Goal: Find specific page/section: Find specific page/section

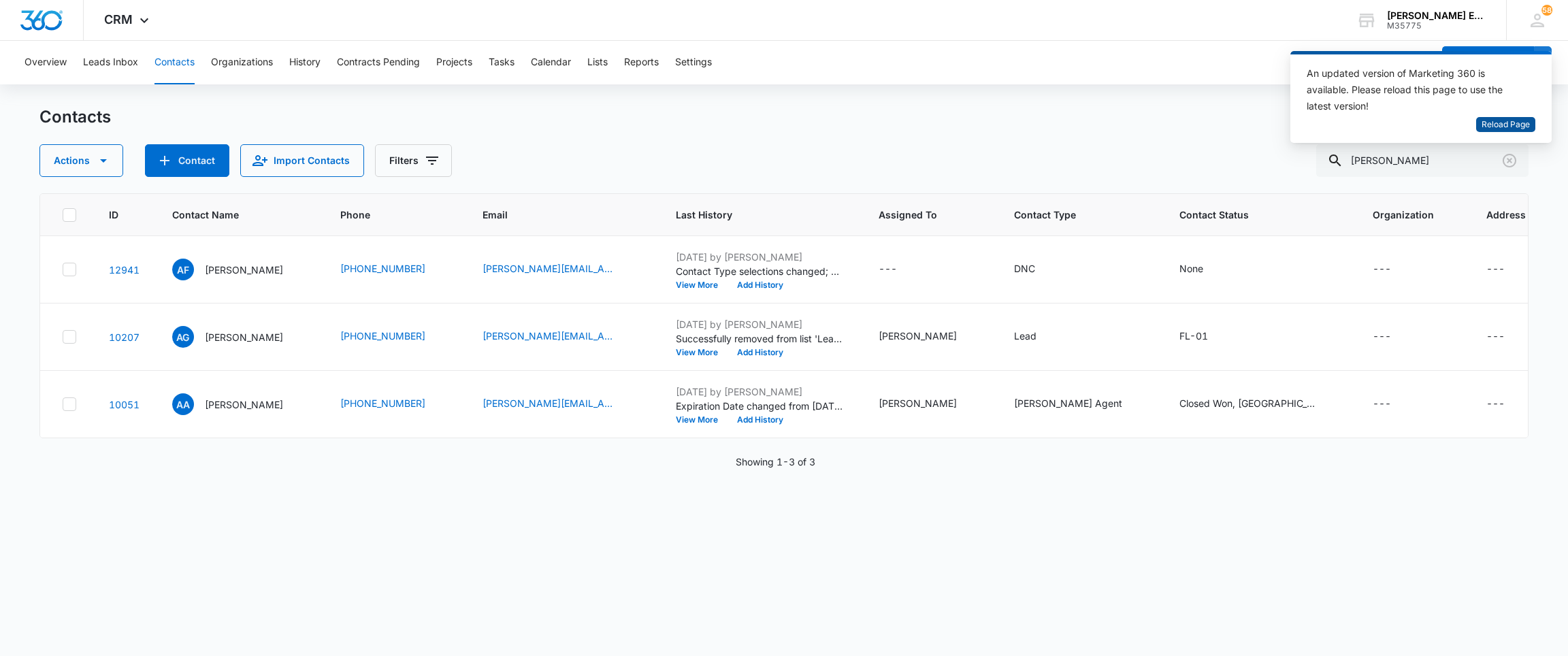
click at [1485, 129] on span "Reload Page" at bounding box center [1505, 125] width 48 height 13
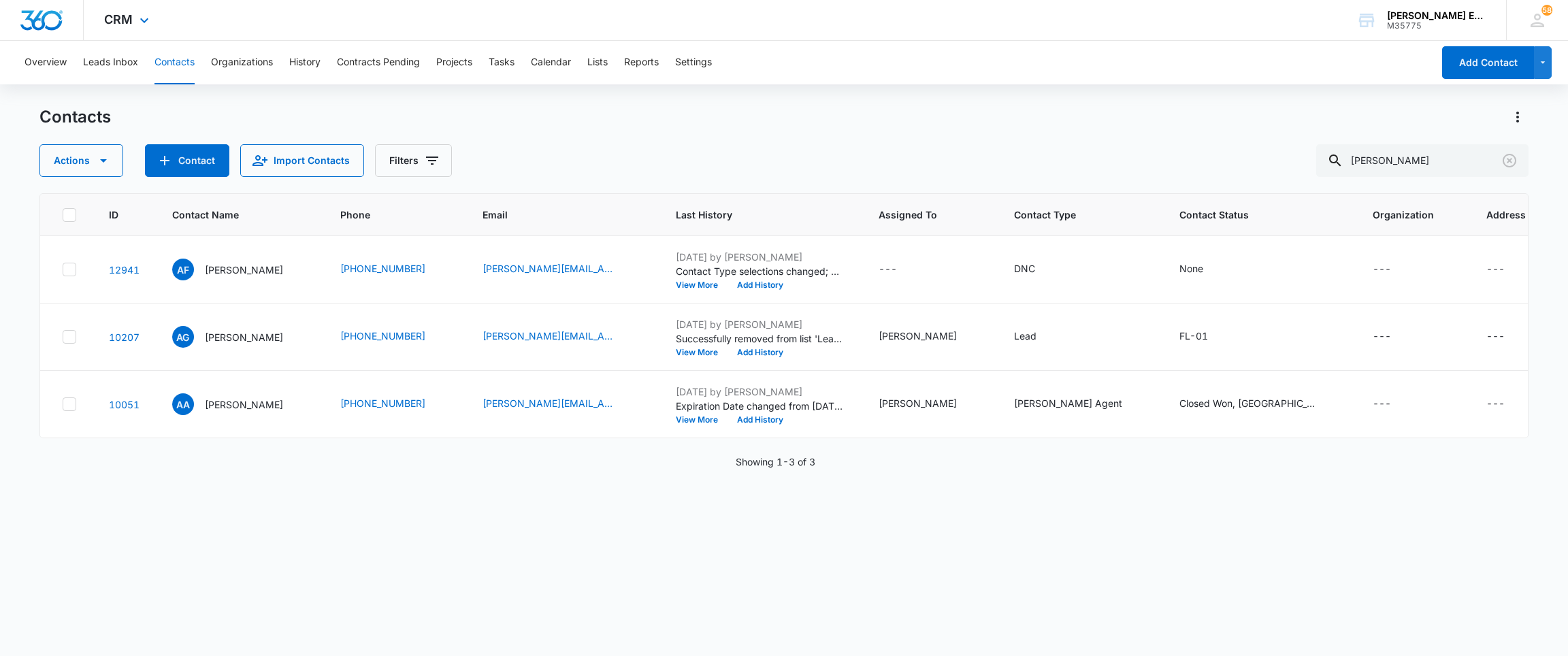
click at [1097, 20] on div "CRM Apps Websites CRM Email Social Brand [PERSON_NAME] Estates and Homes M35775…" at bounding box center [784, 20] width 1568 height 41
click at [1082, 117] on div "Contacts" at bounding box center [784, 117] width 1490 height 22
click at [911, 54] on div "Overview Leads Inbox Contacts Organizations History Contracts Pending Projects …" at bounding box center [724, 62] width 1416 height 43
click at [1385, 163] on input "[PERSON_NAME]" at bounding box center [1422, 160] width 212 height 32
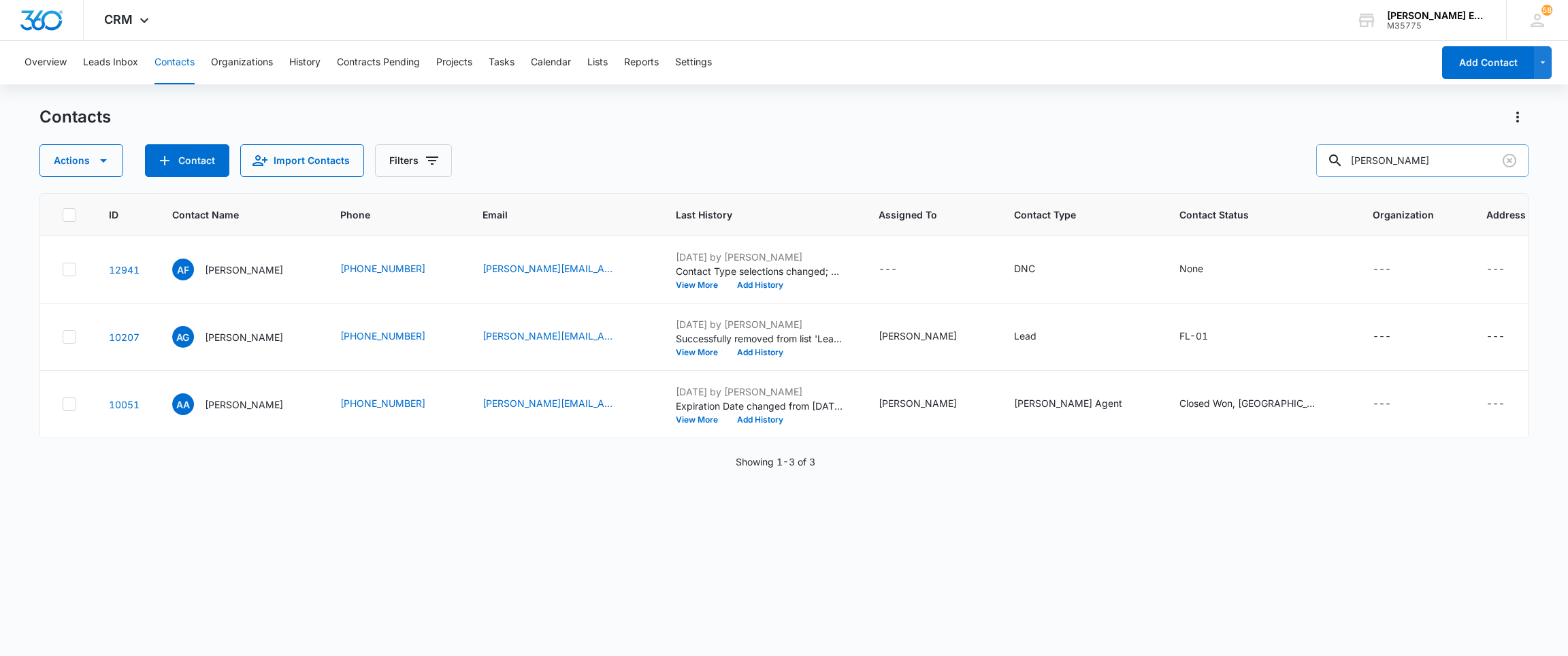
click at [1385, 163] on input "[PERSON_NAME]" at bounding box center [1422, 160] width 212 height 32
click at [1065, 39] on div "CRM Apps Websites CRM Email Social Brand [PERSON_NAME] Estates and Homes M35775…" at bounding box center [784, 20] width 1568 height 41
click at [1066, 41] on div "CRM Apps Websites CRM Email Social Brand [PERSON_NAME] Estates and Homes M35775…" at bounding box center [784, 20] width 1568 height 41
click at [1403, 145] on div at bounding box center [1433, 160] width 192 height 32
click at [1407, 166] on input "text" at bounding box center [1433, 160] width 192 height 32
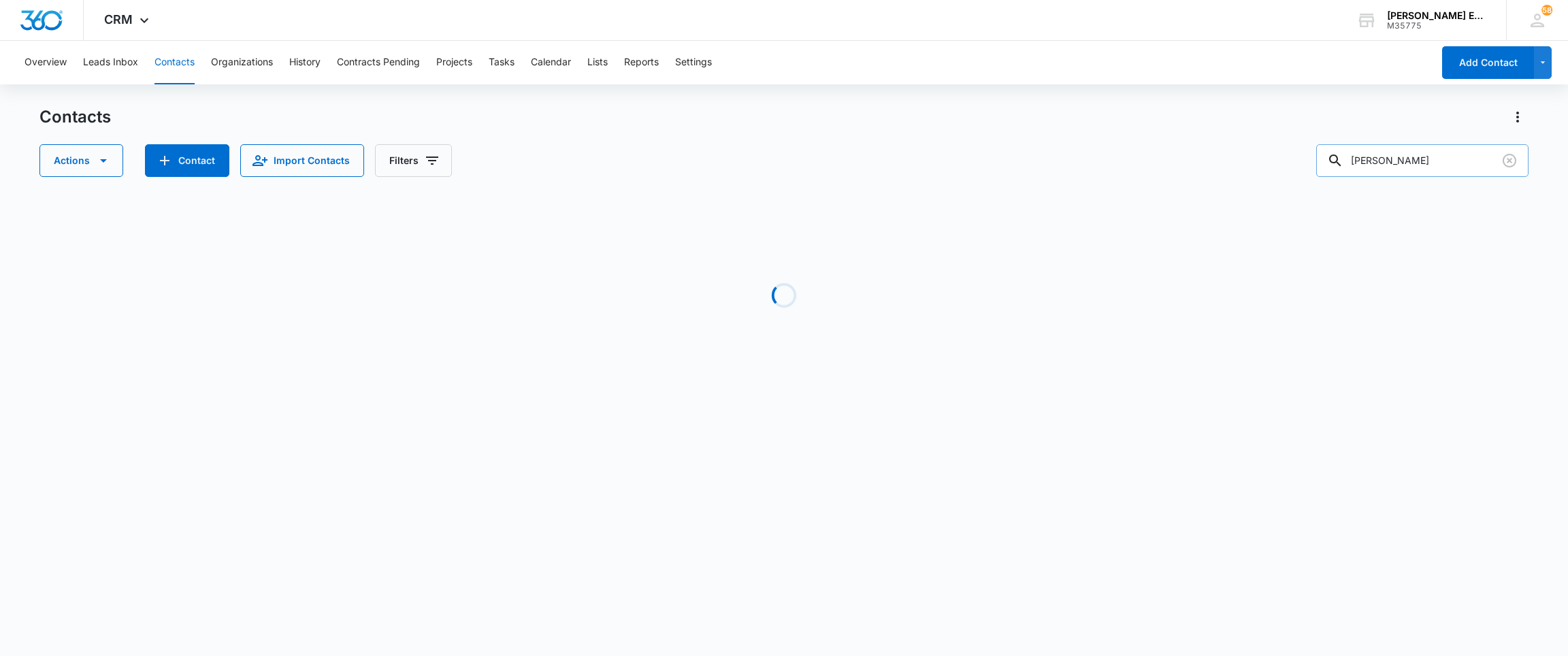
click at [1426, 161] on input "Shannon Monuz" at bounding box center [1422, 160] width 212 height 32
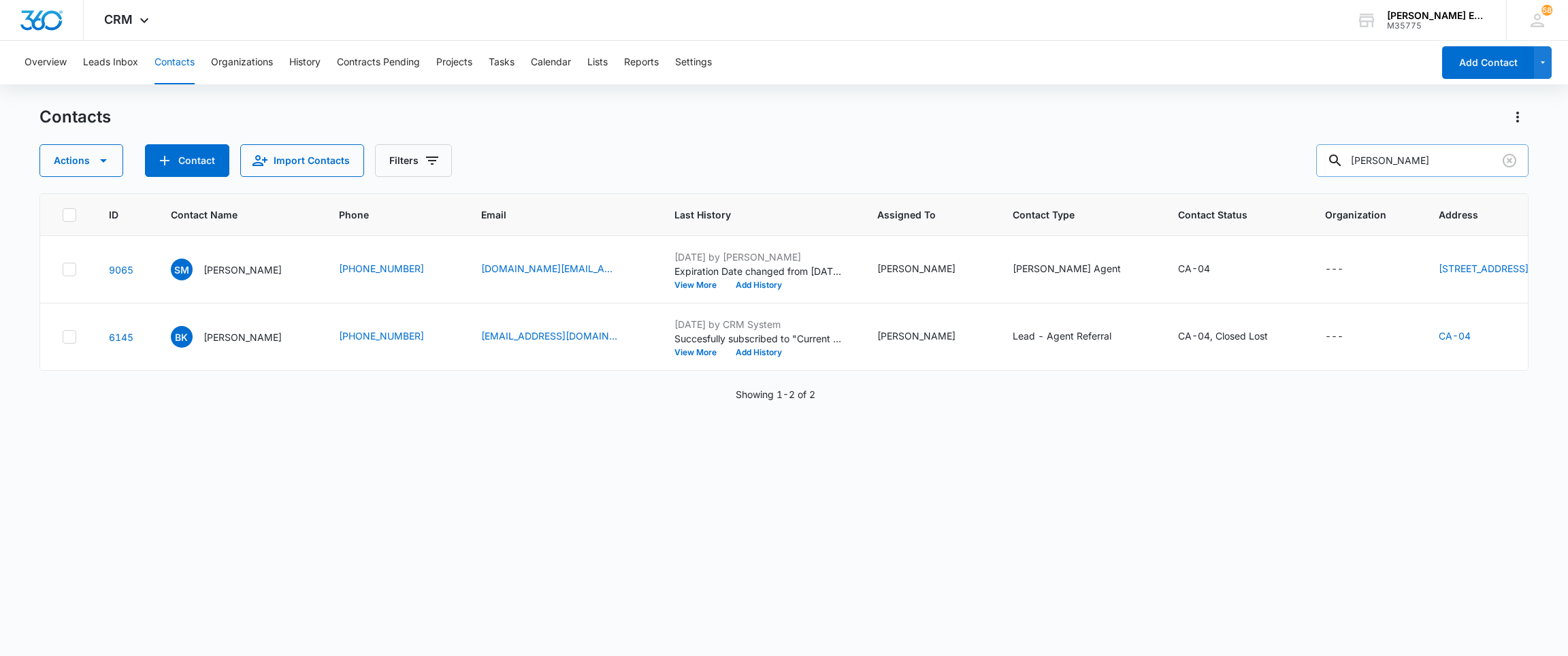
click at [1395, 151] on input "Shannon Munoz" at bounding box center [1422, 160] width 212 height 32
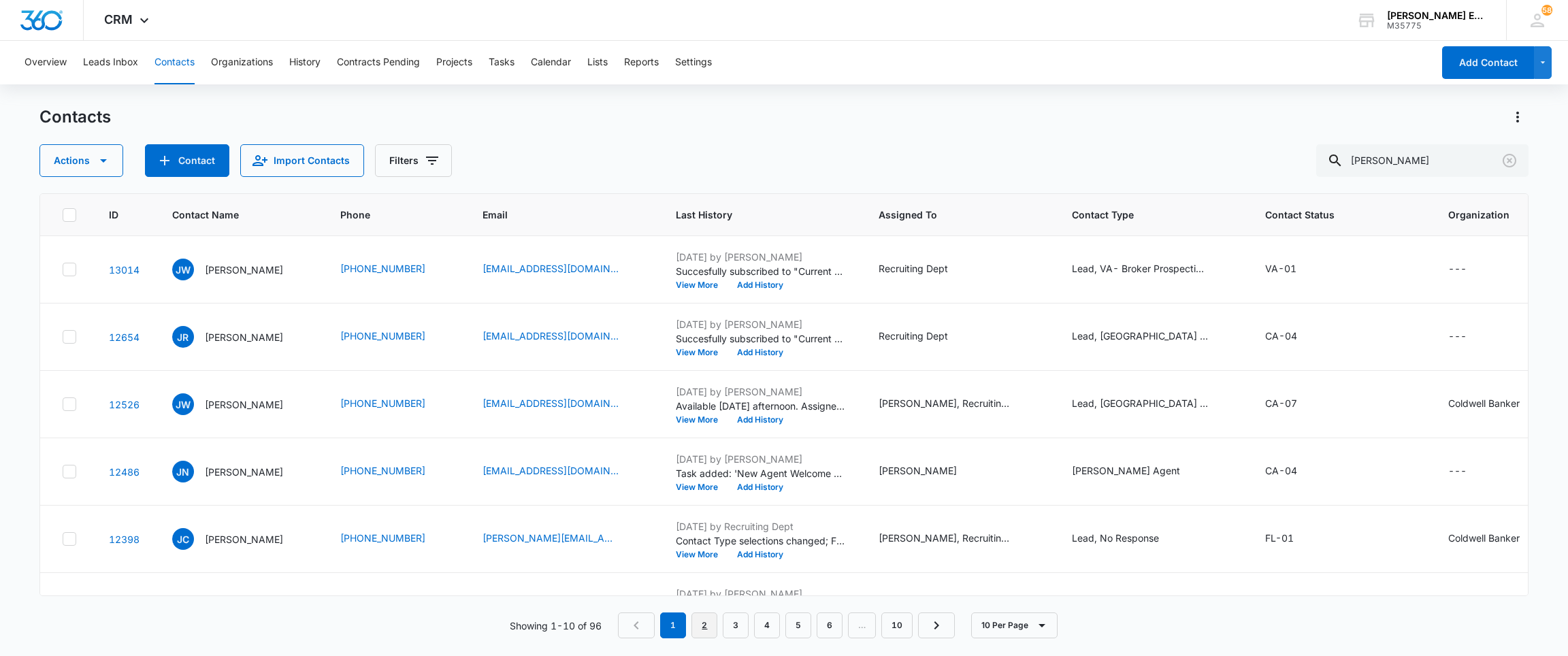
click at [714, 621] on link "2" at bounding box center [704, 626] width 26 height 26
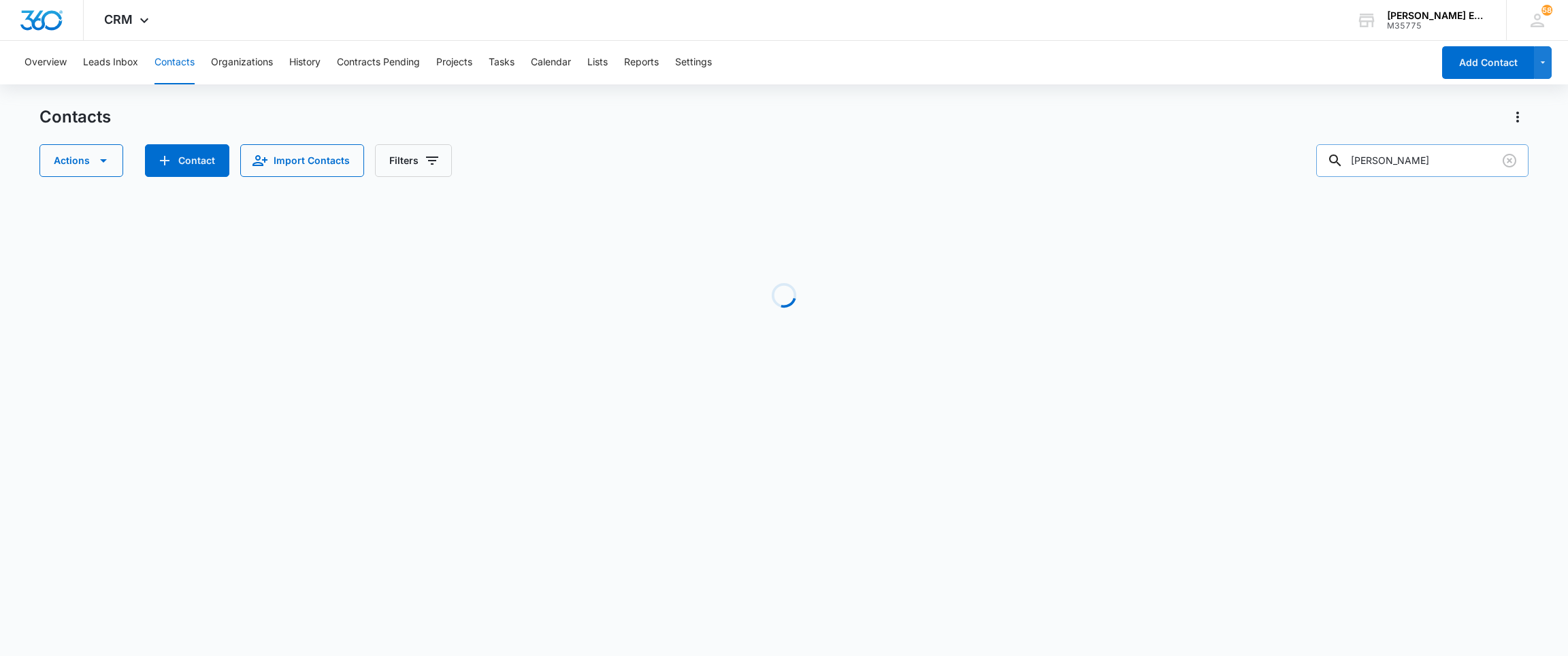
click at [1420, 158] on input "Jennifer" at bounding box center [1422, 160] width 212 height 32
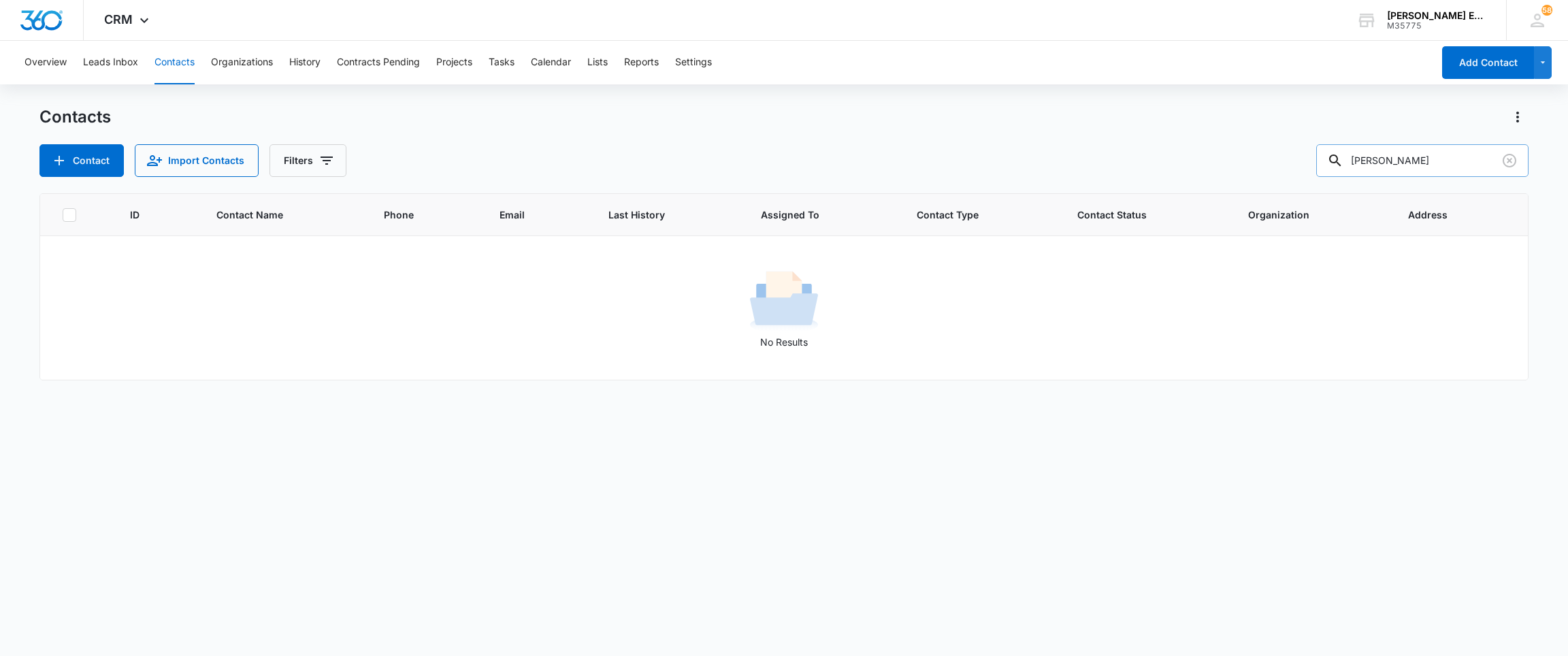
click at [1387, 149] on input "Jennifer Zepeta" at bounding box center [1422, 160] width 212 height 32
type input "Zepeta"
click at [1391, 152] on input "Zepeta" at bounding box center [1422, 160] width 212 height 32
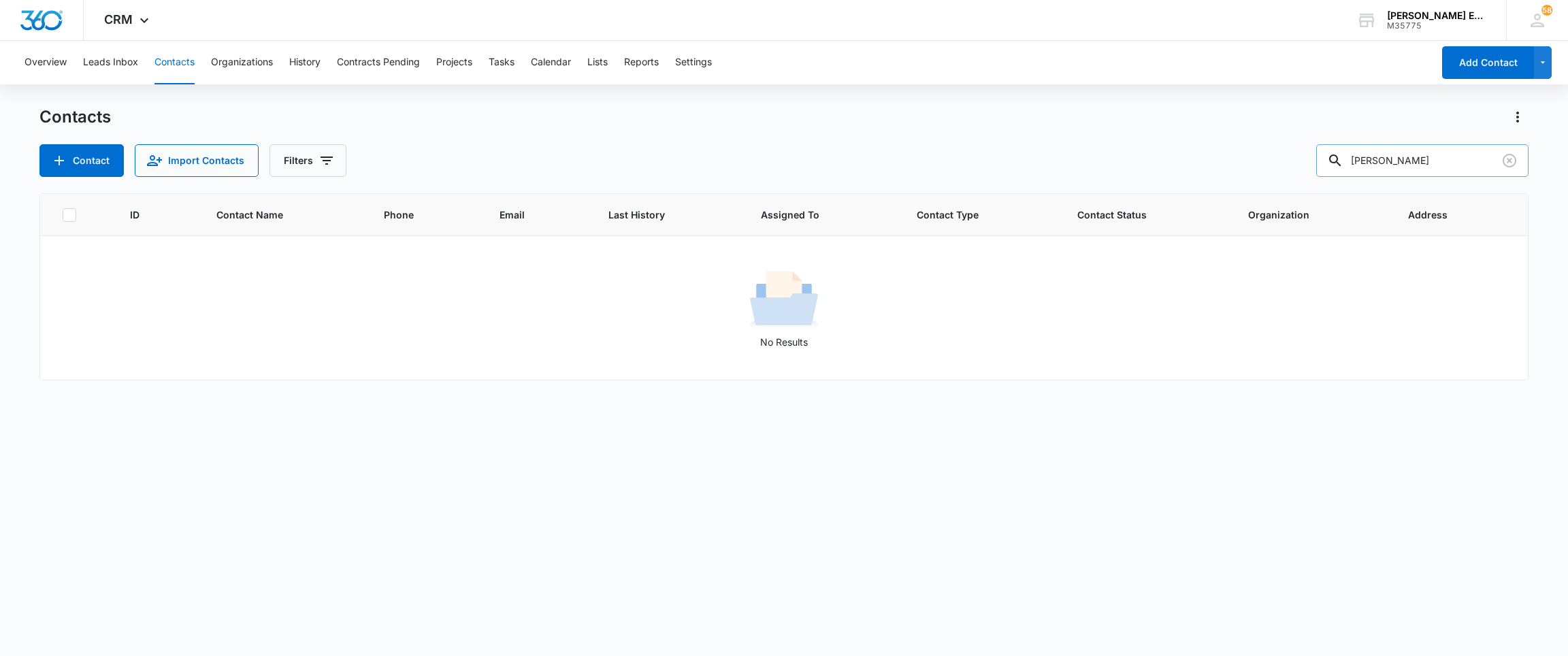
type input "Jenifer Zepeta"
